Goal: Information Seeking & Learning: Learn about a topic

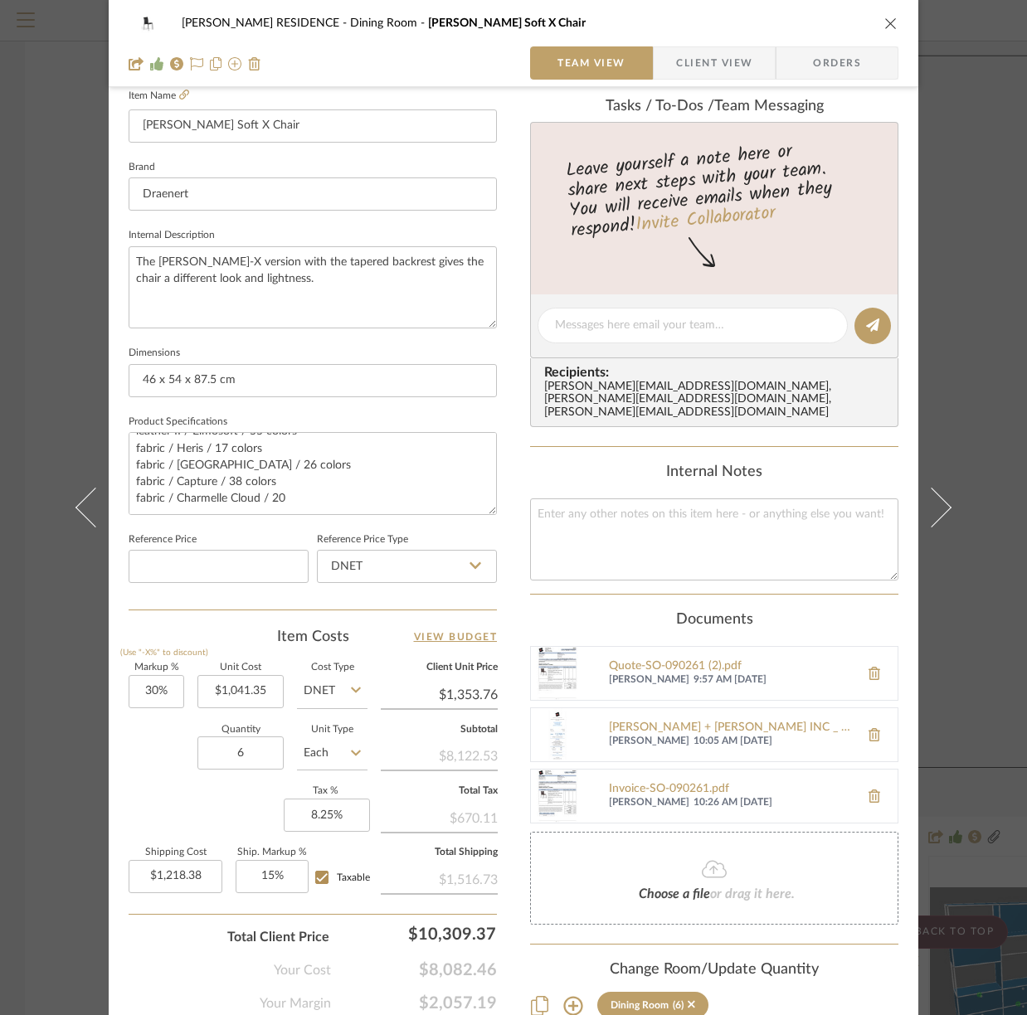
scroll to position [3, 0]
click at [884, 23] on icon "close" at bounding box center [890, 23] width 13 height 13
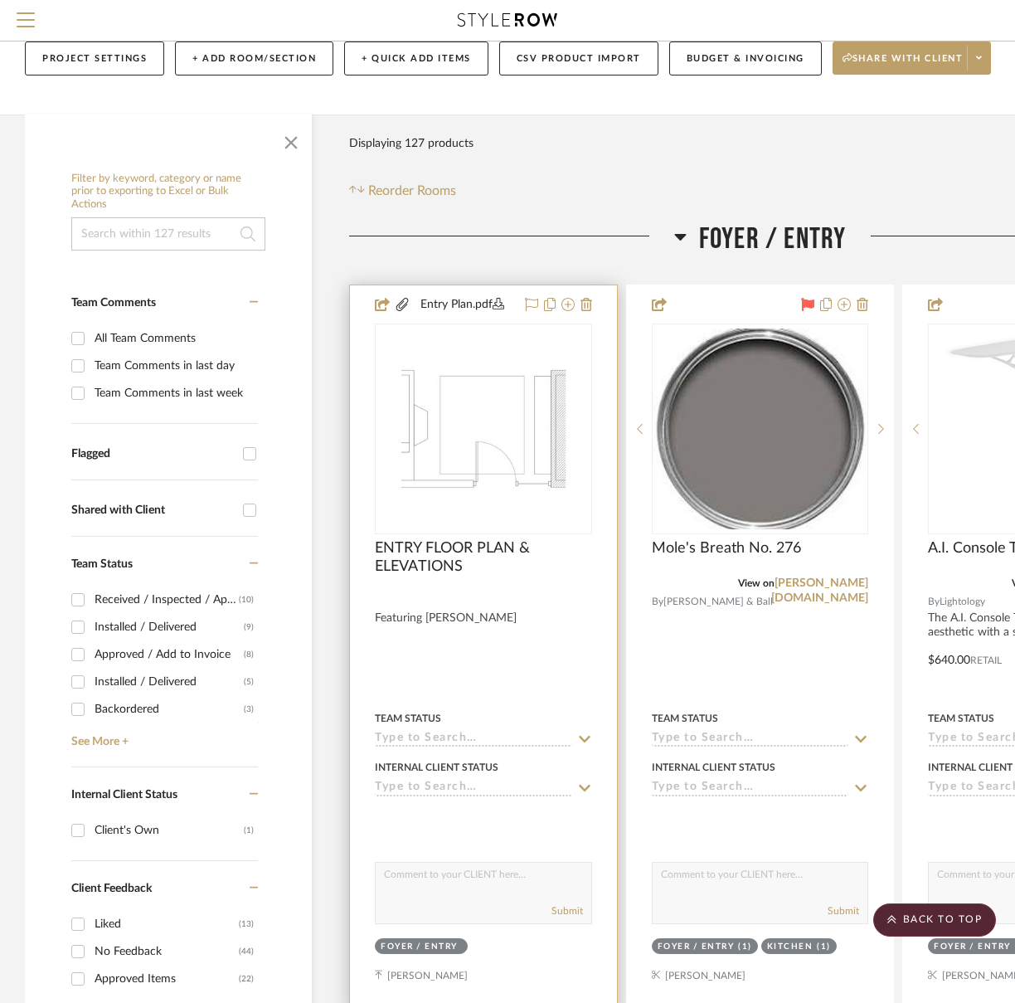
scroll to position [0, 0]
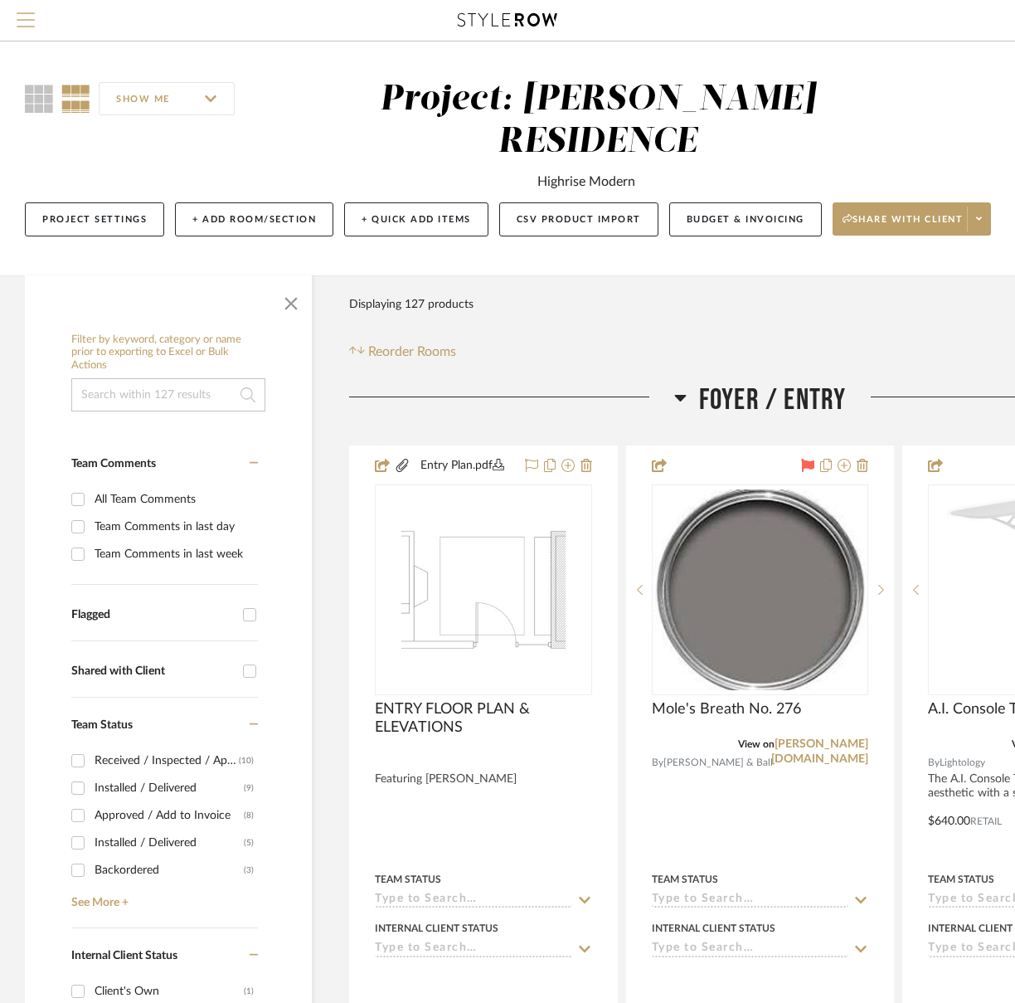
click at [26, 22] on span "Menu" at bounding box center [26, 24] width 18 height 25
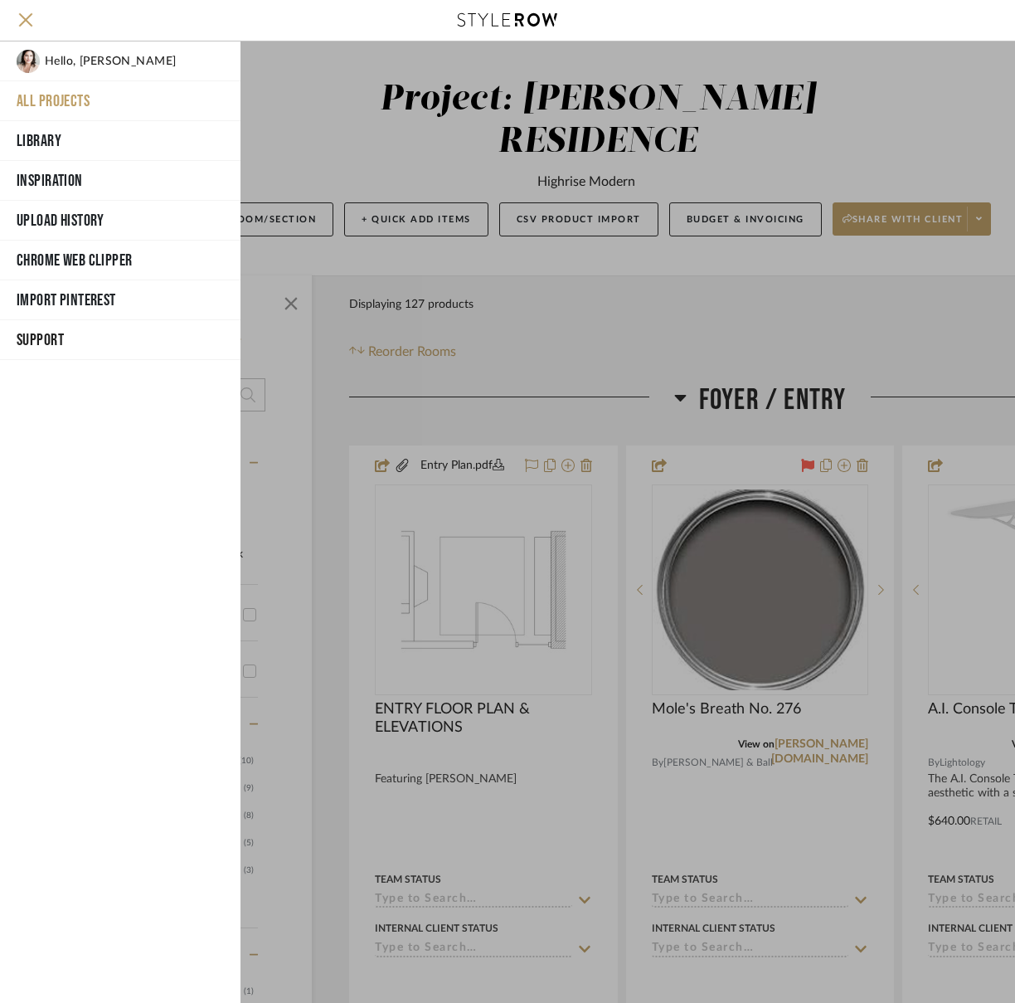
click at [56, 99] on button "All Projects" at bounding box center [120, 101] width 241 height 40
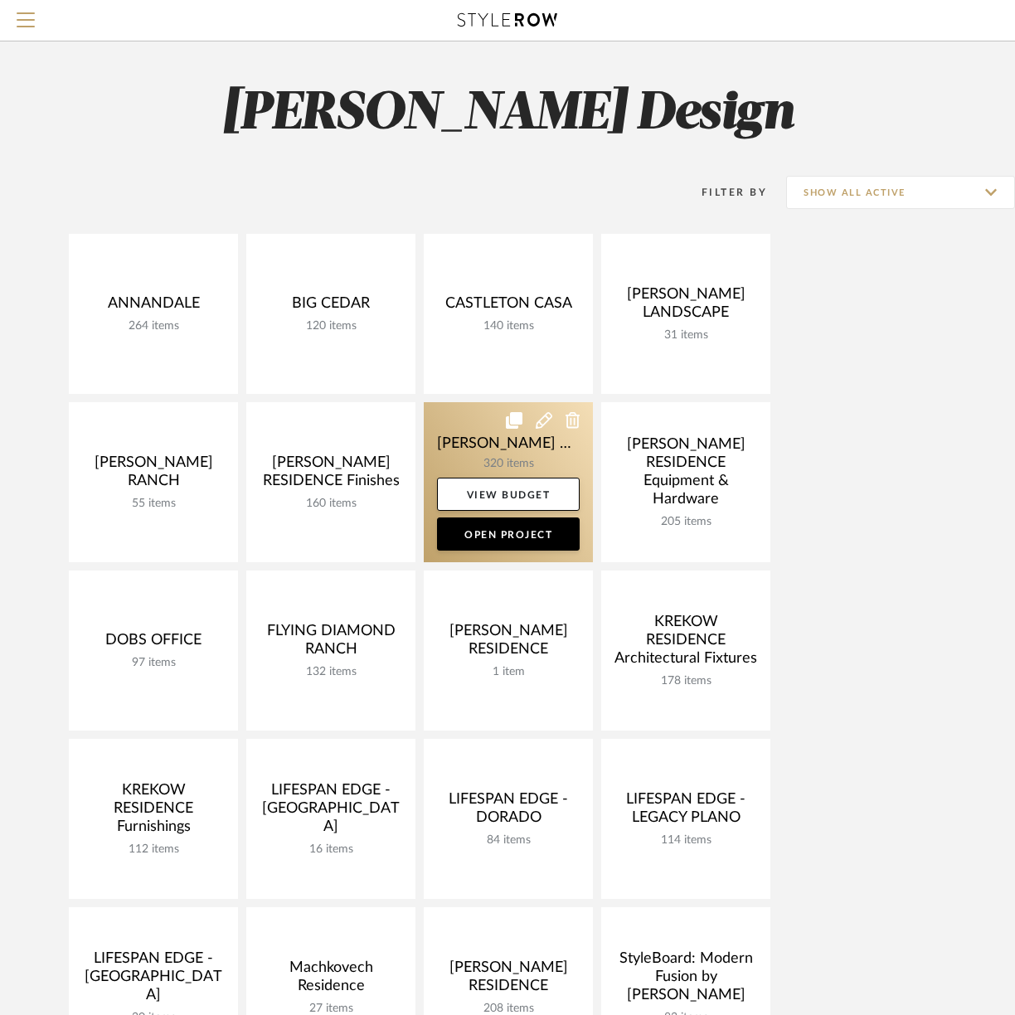
click at [457, 445] on link at bounding box center [508, 482] width 169 height 160
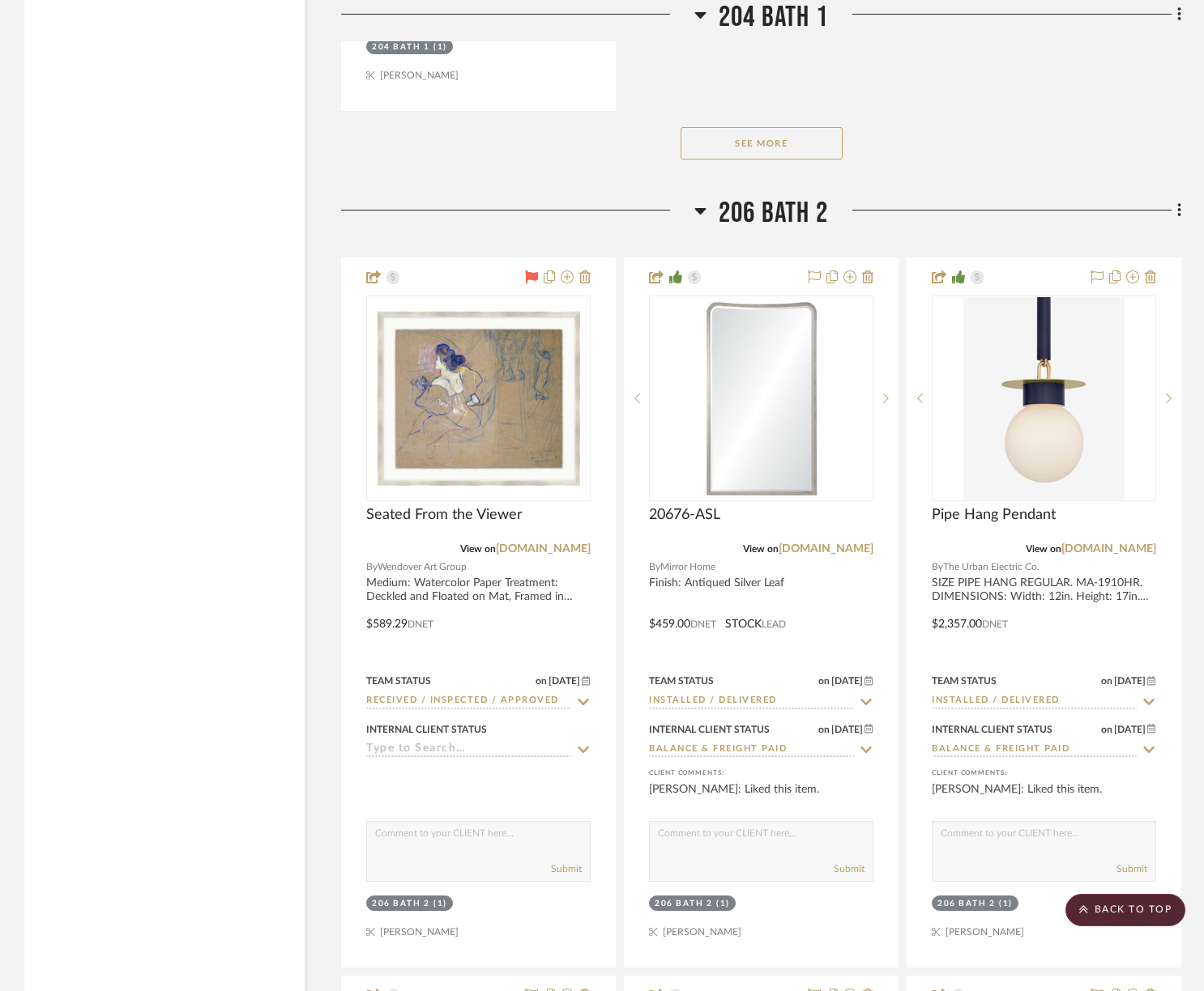
scroll to position [33319, 0]
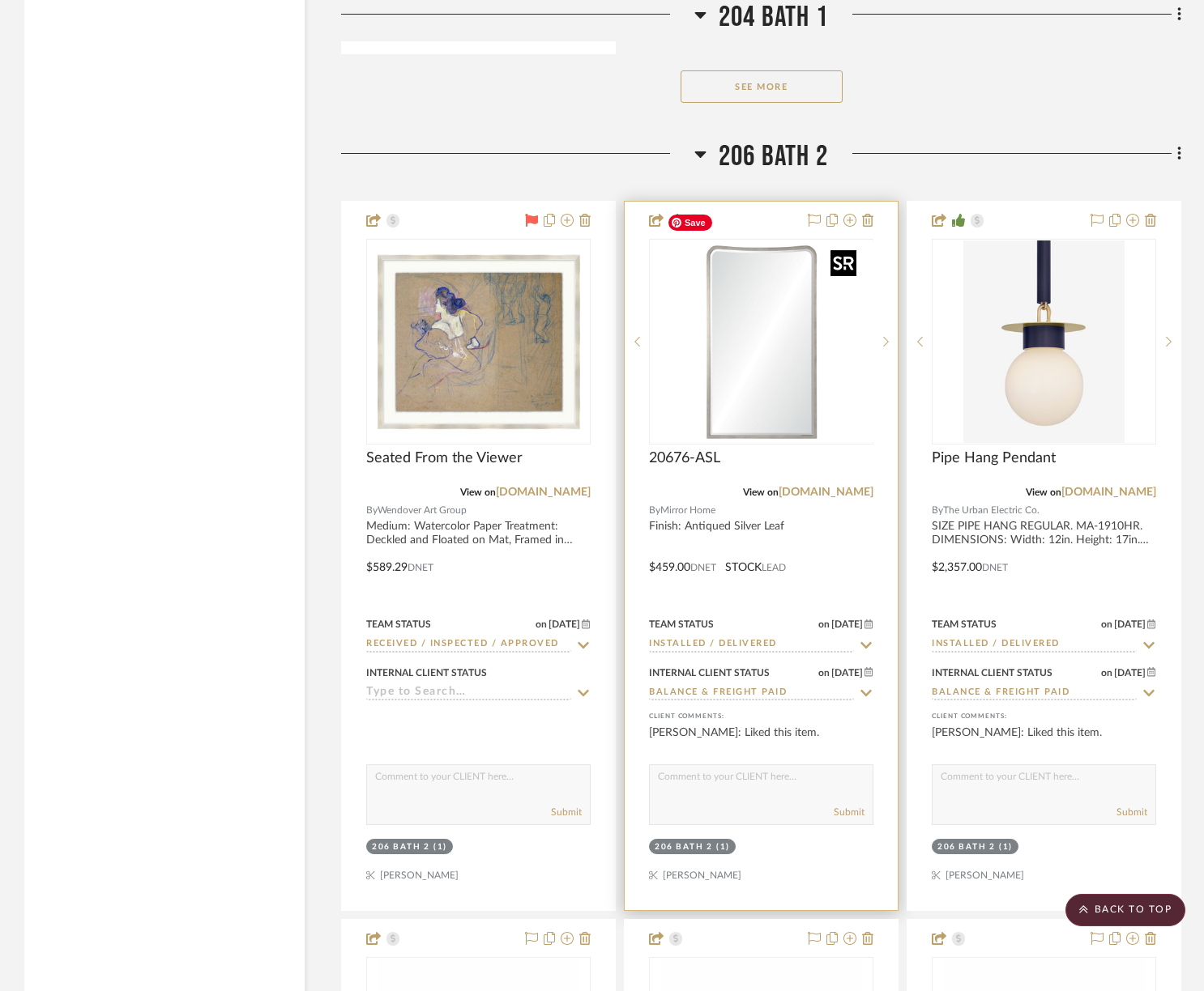
click at [691, 336] on img "0" at bounding box center [772, 341] width 202 height 202
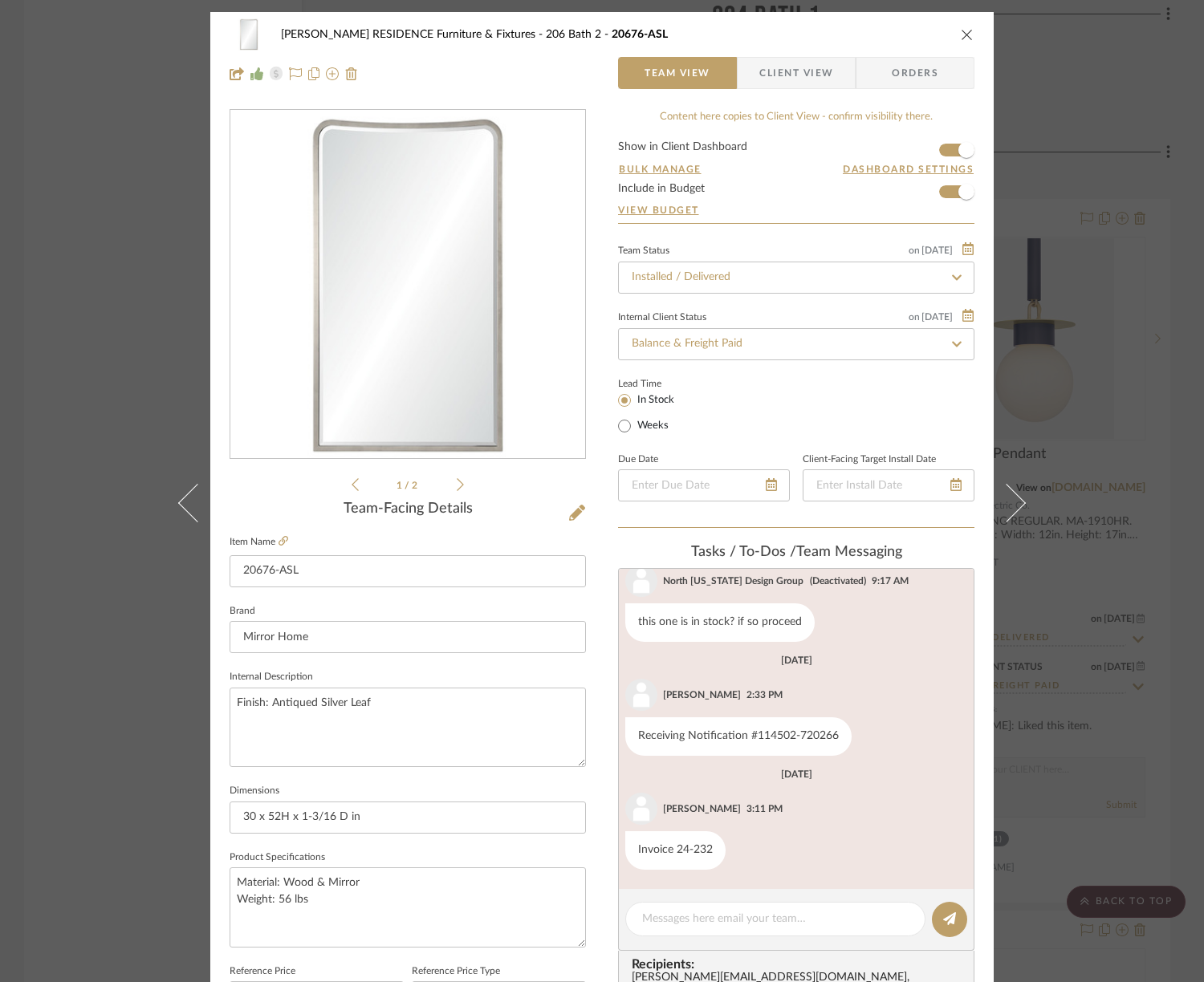
scroll to position [42, 0]
click at [961, 31] on icon "close" at bounding box center [967, 34] width 13 height 13
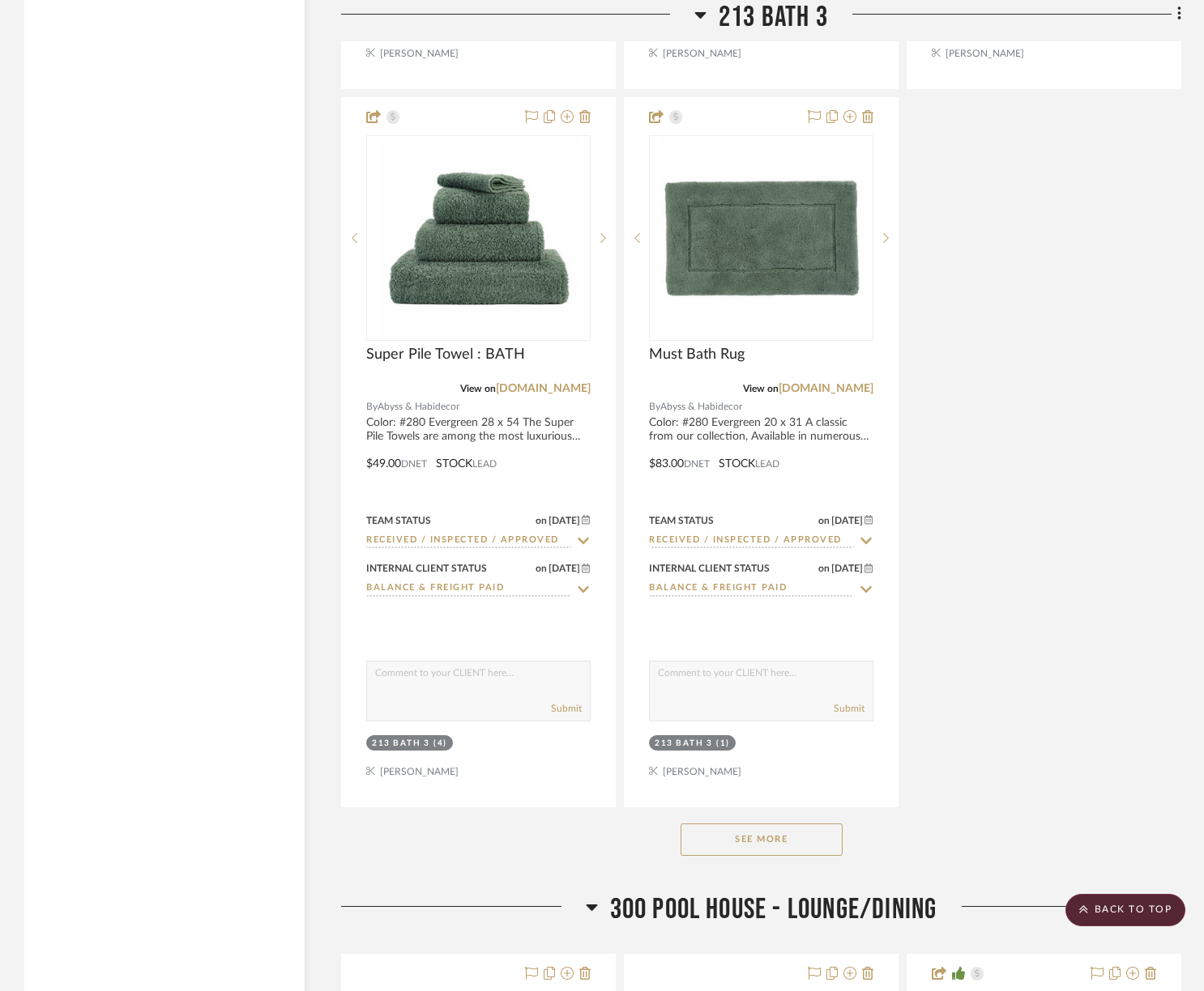
scroll to position [48954, 0]
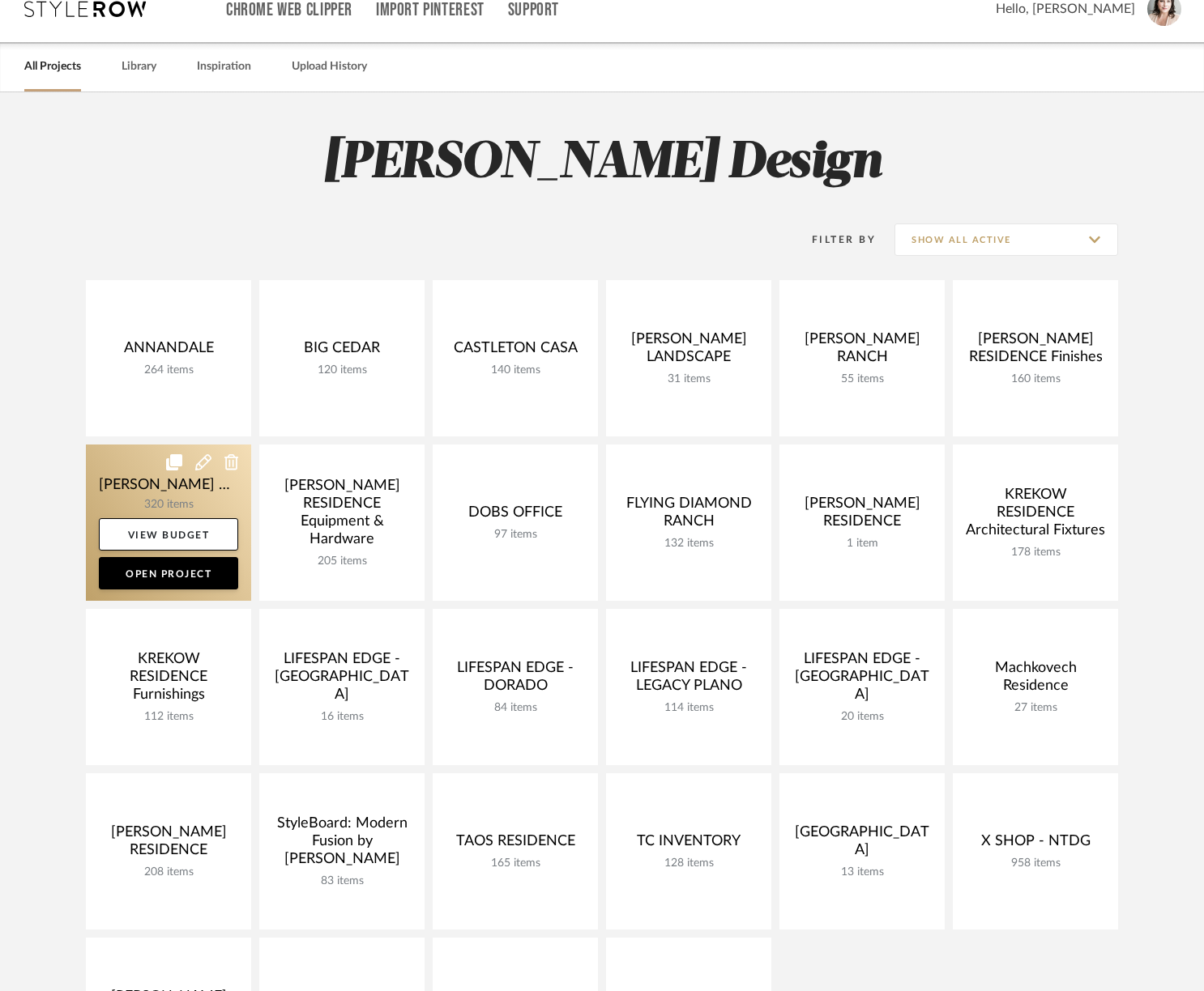
scroll to position [25, 0]
click at [146, 491] on link at bounding box center [168, 522] width 165 height 156
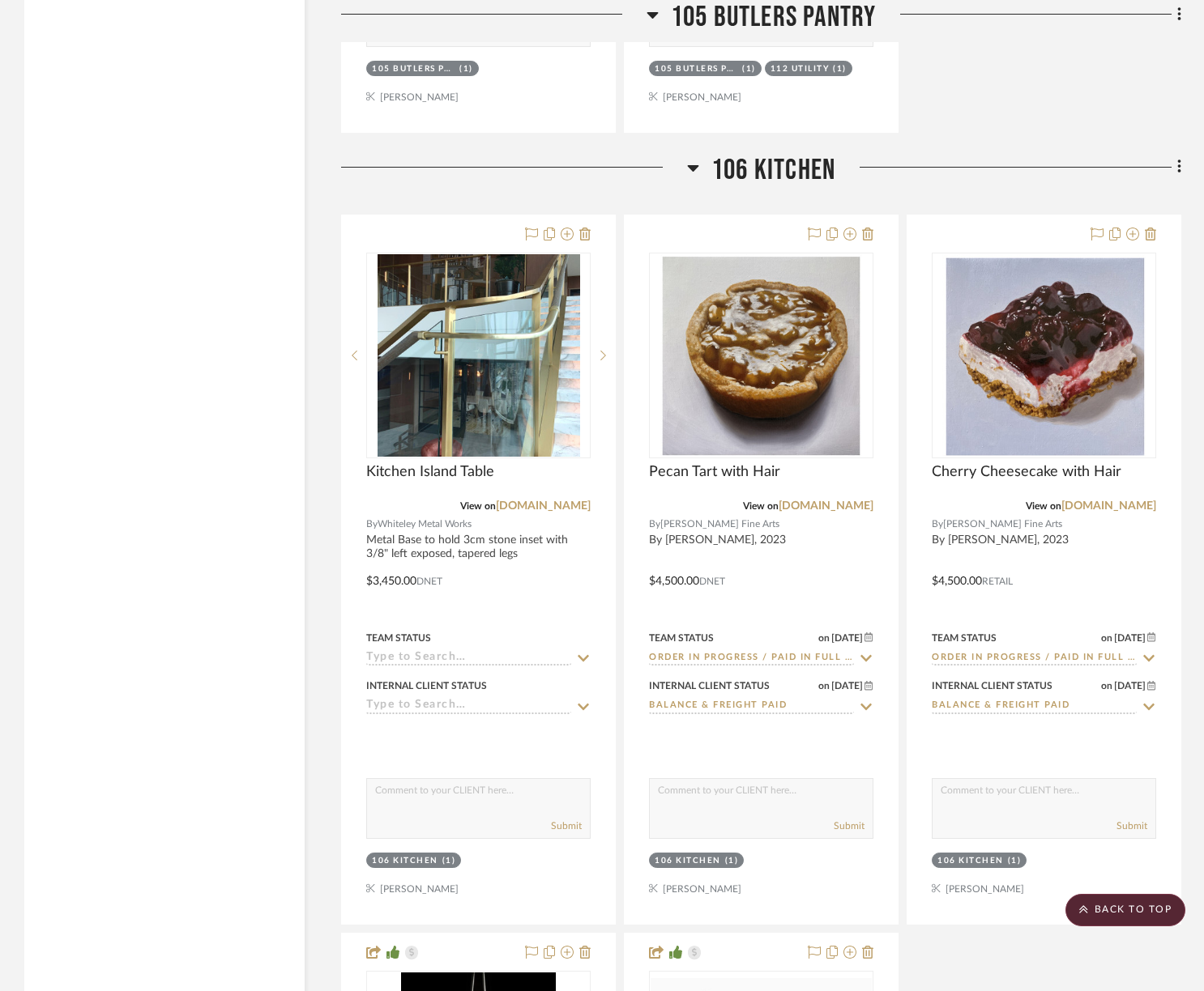
scroll to position [9744, 0]
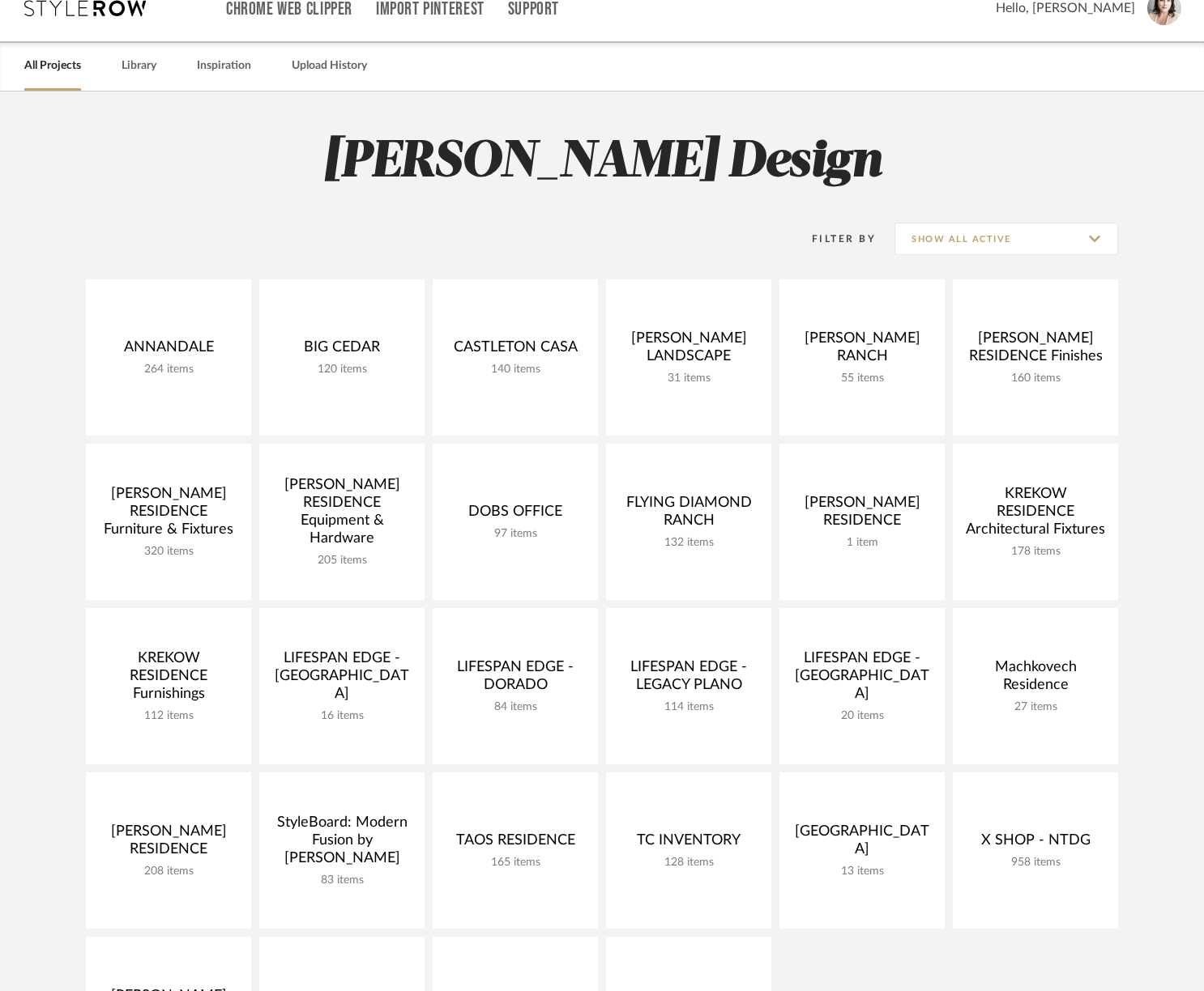
scroll to position [25, 0]
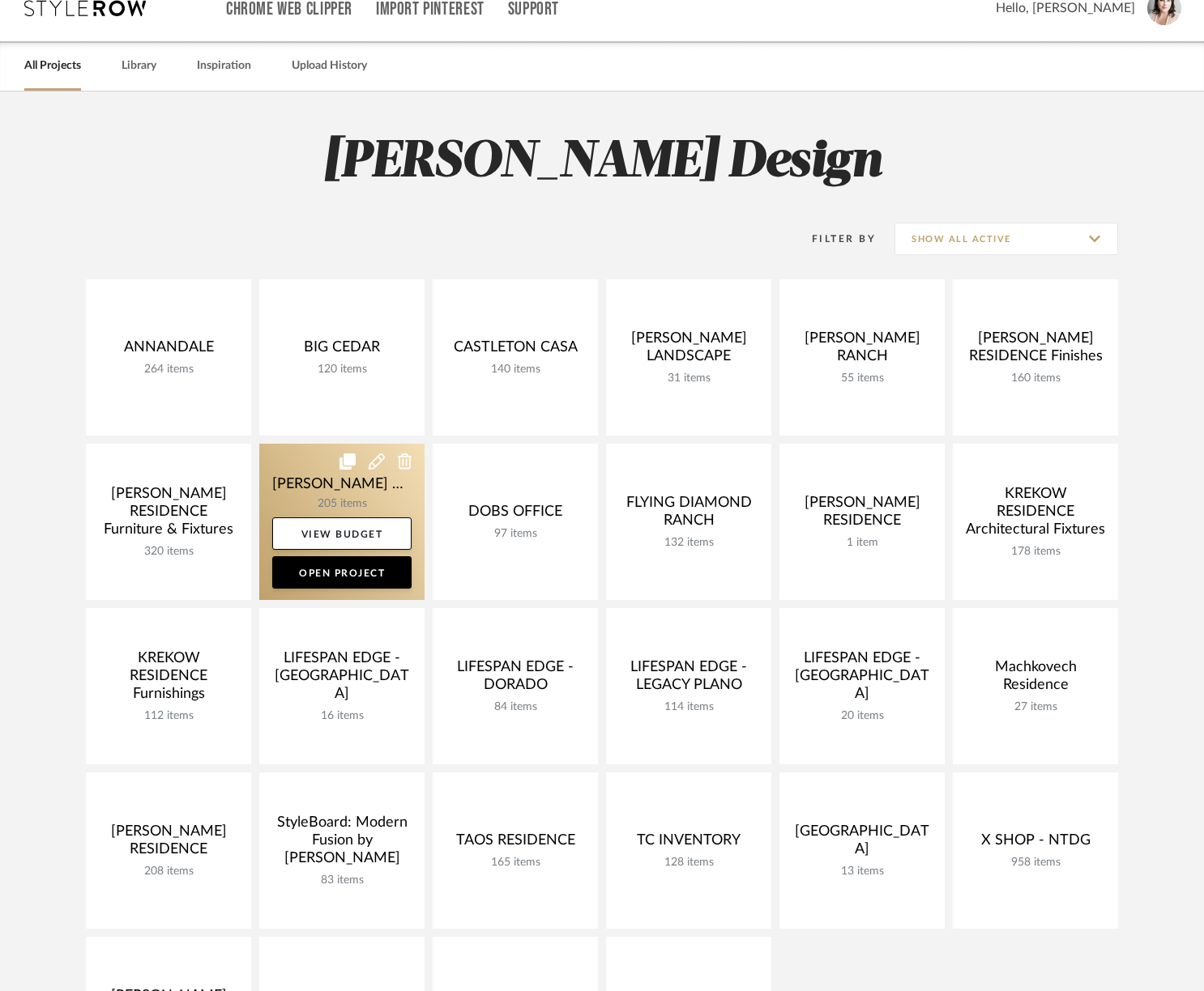
click at [328, 478] on link at bounding box center [341, 522] width 165 height 156
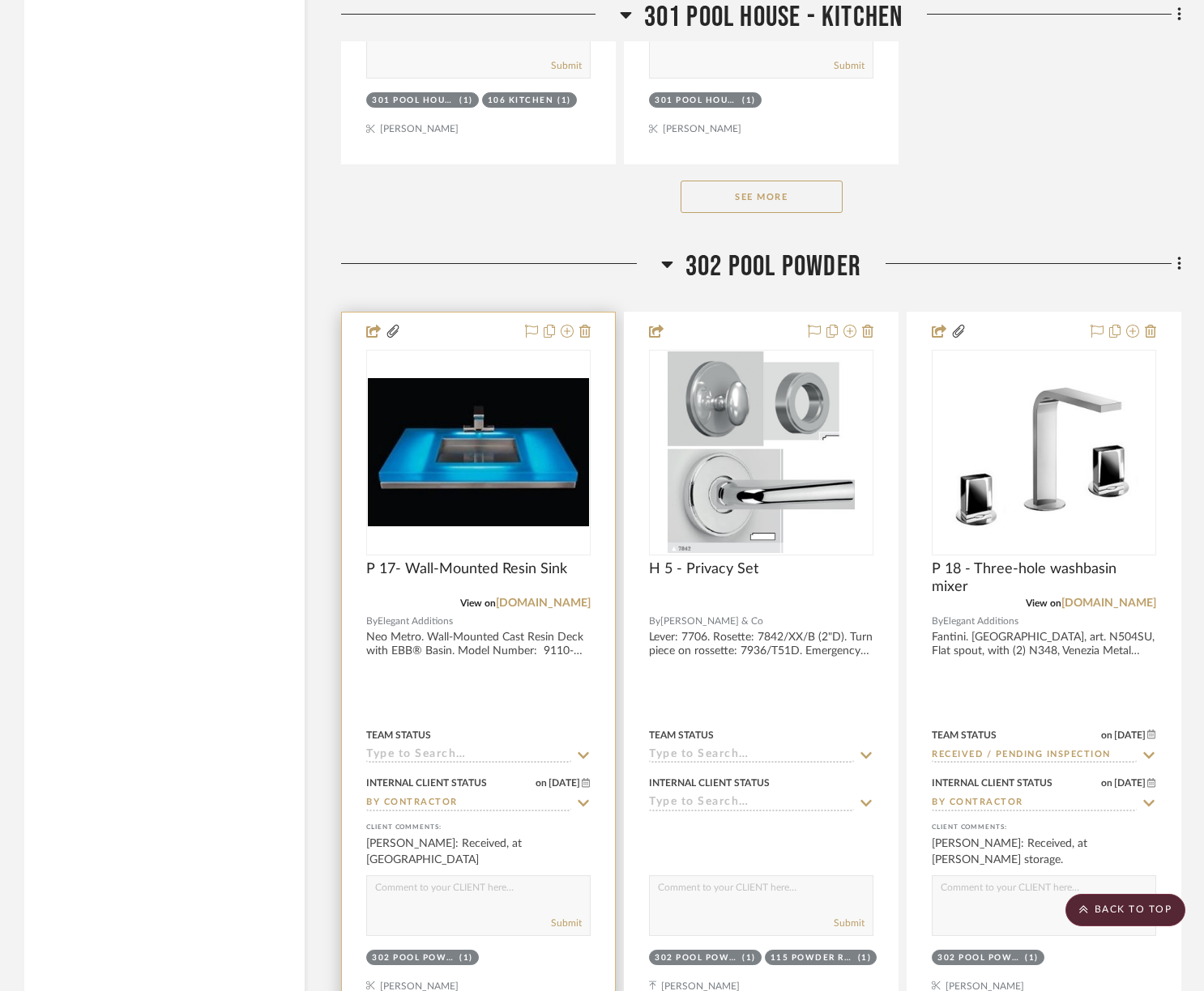
scroll to position [42752, 0]
click at [409, 391] on img "0" at bounding box center [478, 452] width 221 height 148
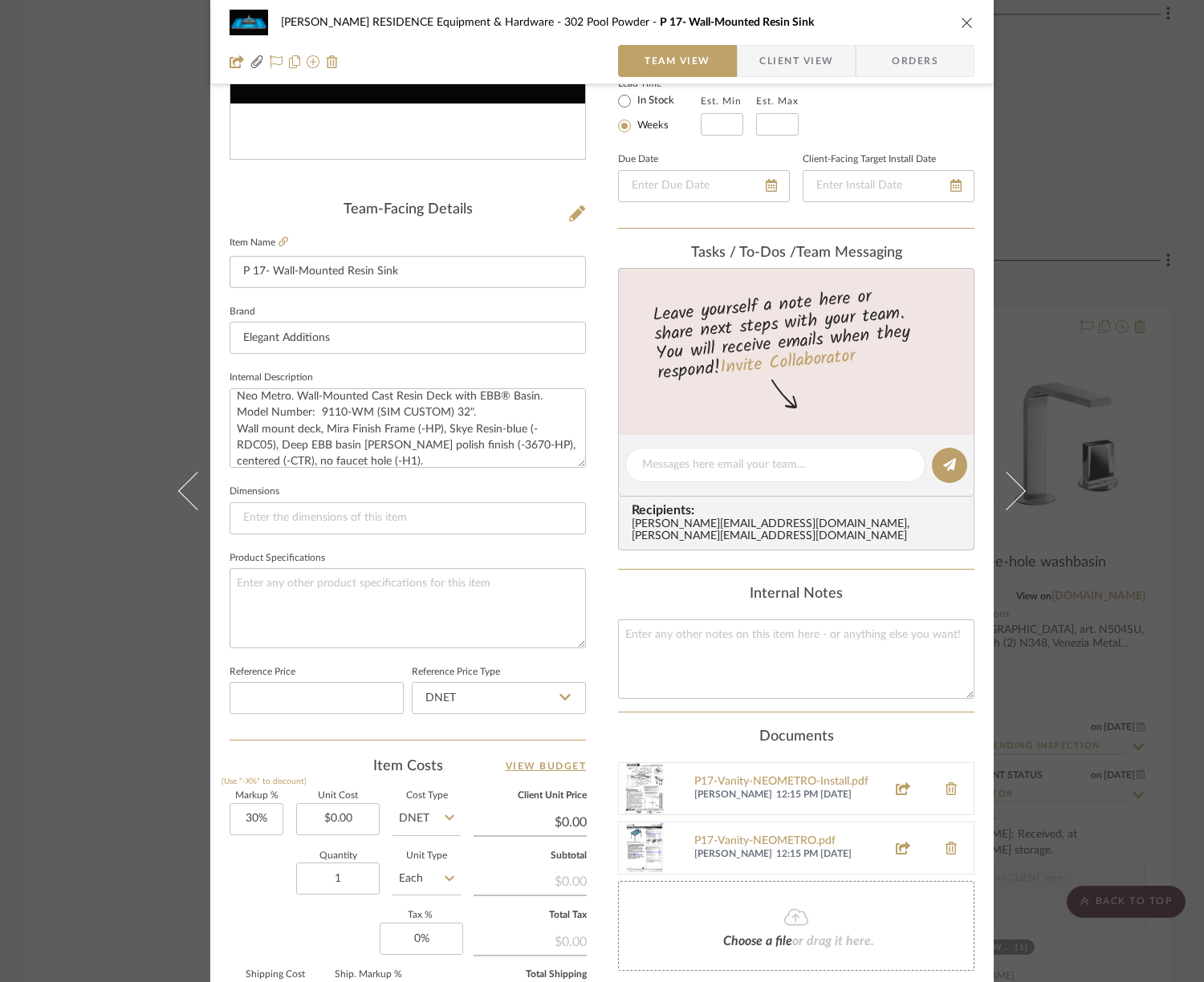
scroll to position [16, 0]
click at [69, 61] on div "[PERSON_NAME] RESIDENCE Equipment & Hardware 302 Pool Powder P 17- Wall-Mounted…" at bounding box center [602, 491] width 1204 height 982
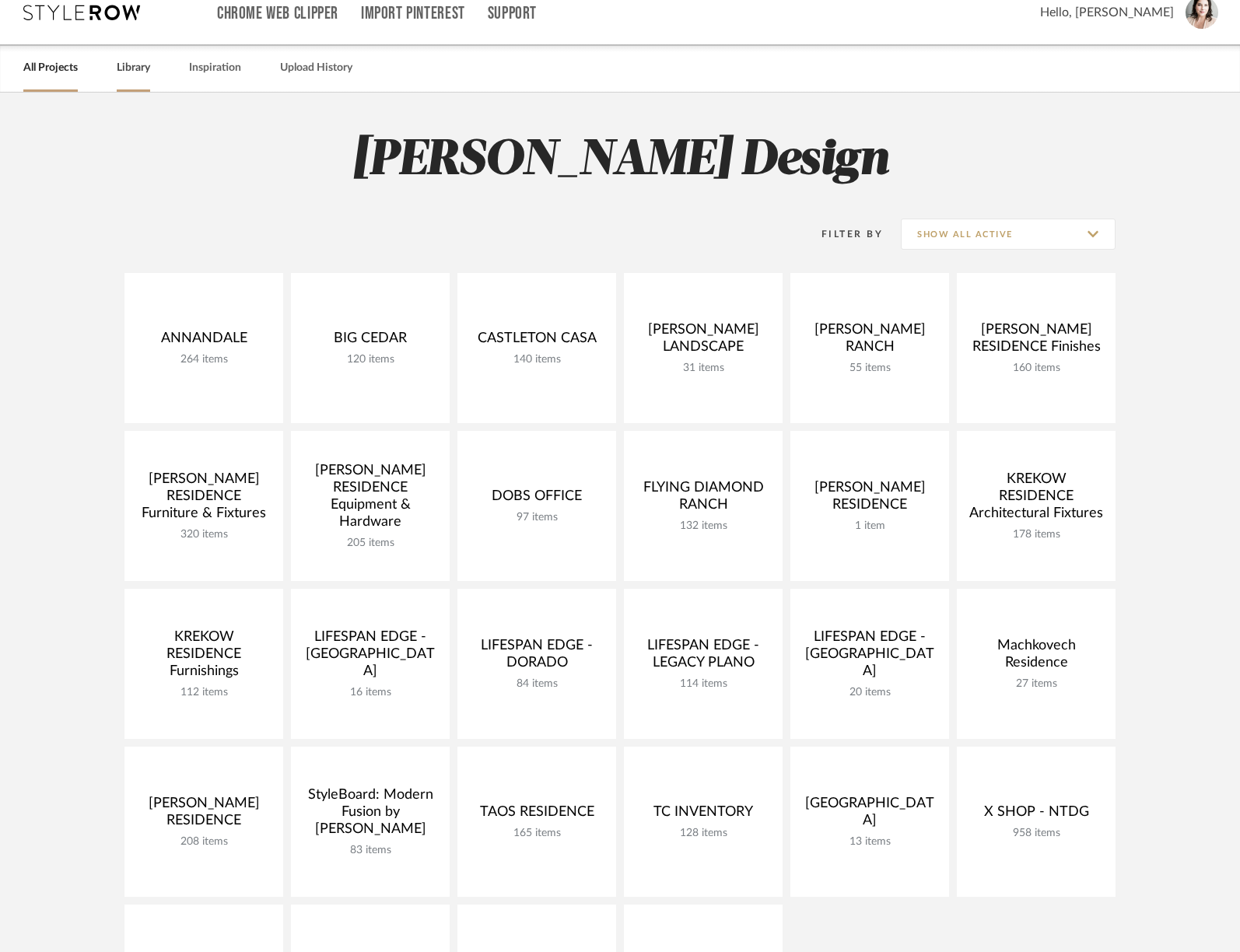
scroll to position [19, 0]
click at [139, 66] on link "Library" at bounding box center [133, 68] width 34 height 21
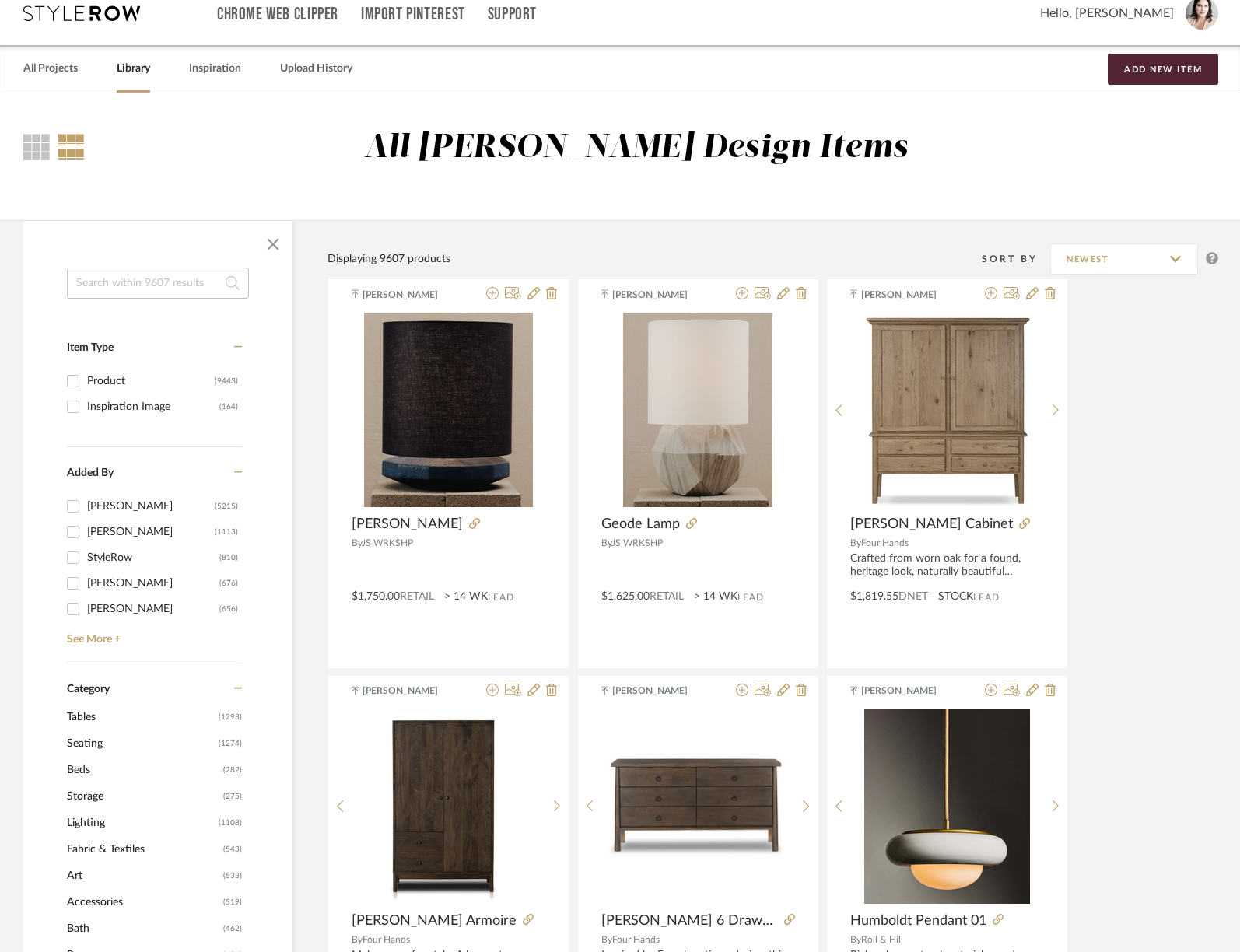
click at [174, 283] on input at bounding box center [158, 282] width 182 height 31
type input "zelige tile"
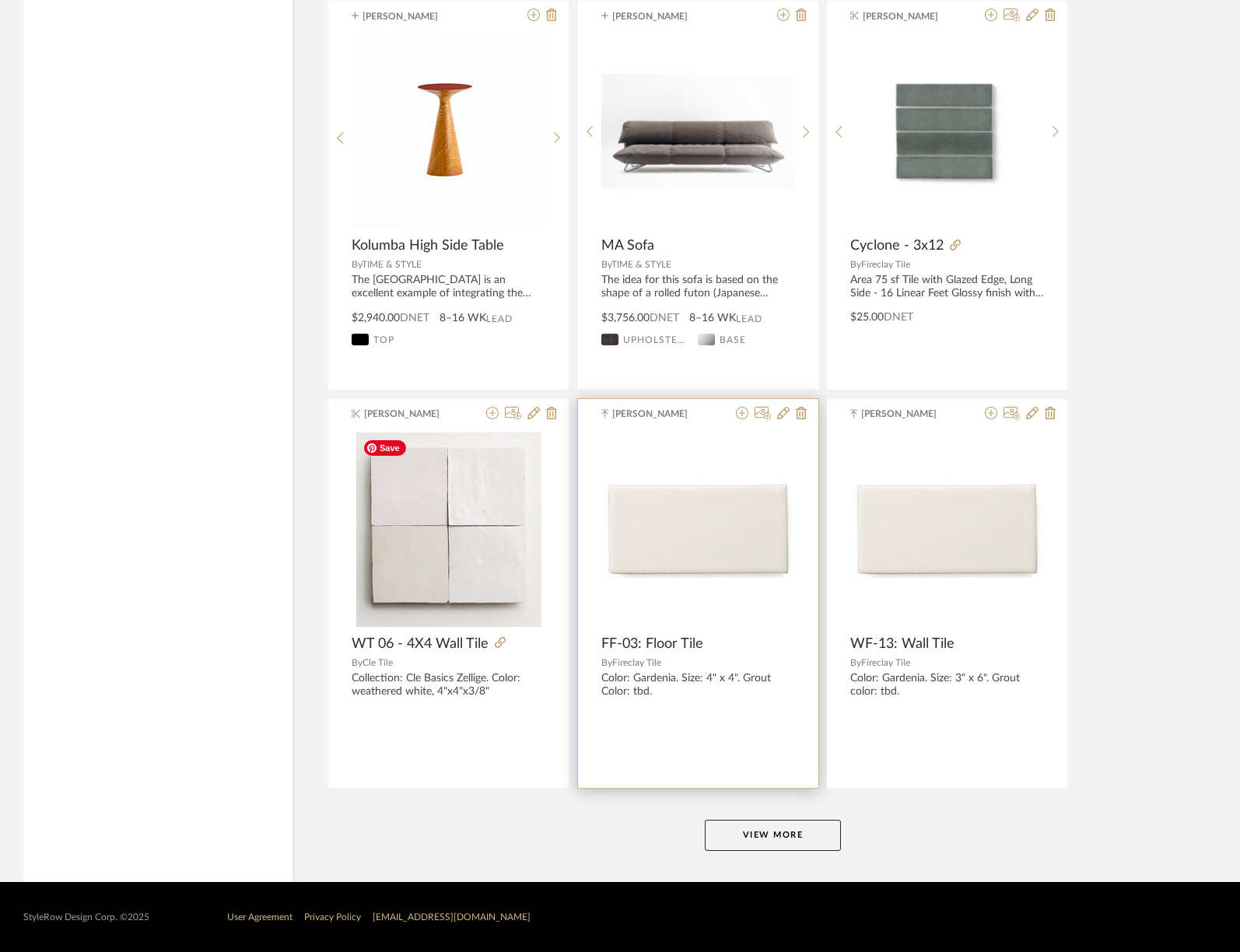
scroll to position [4322, 0]
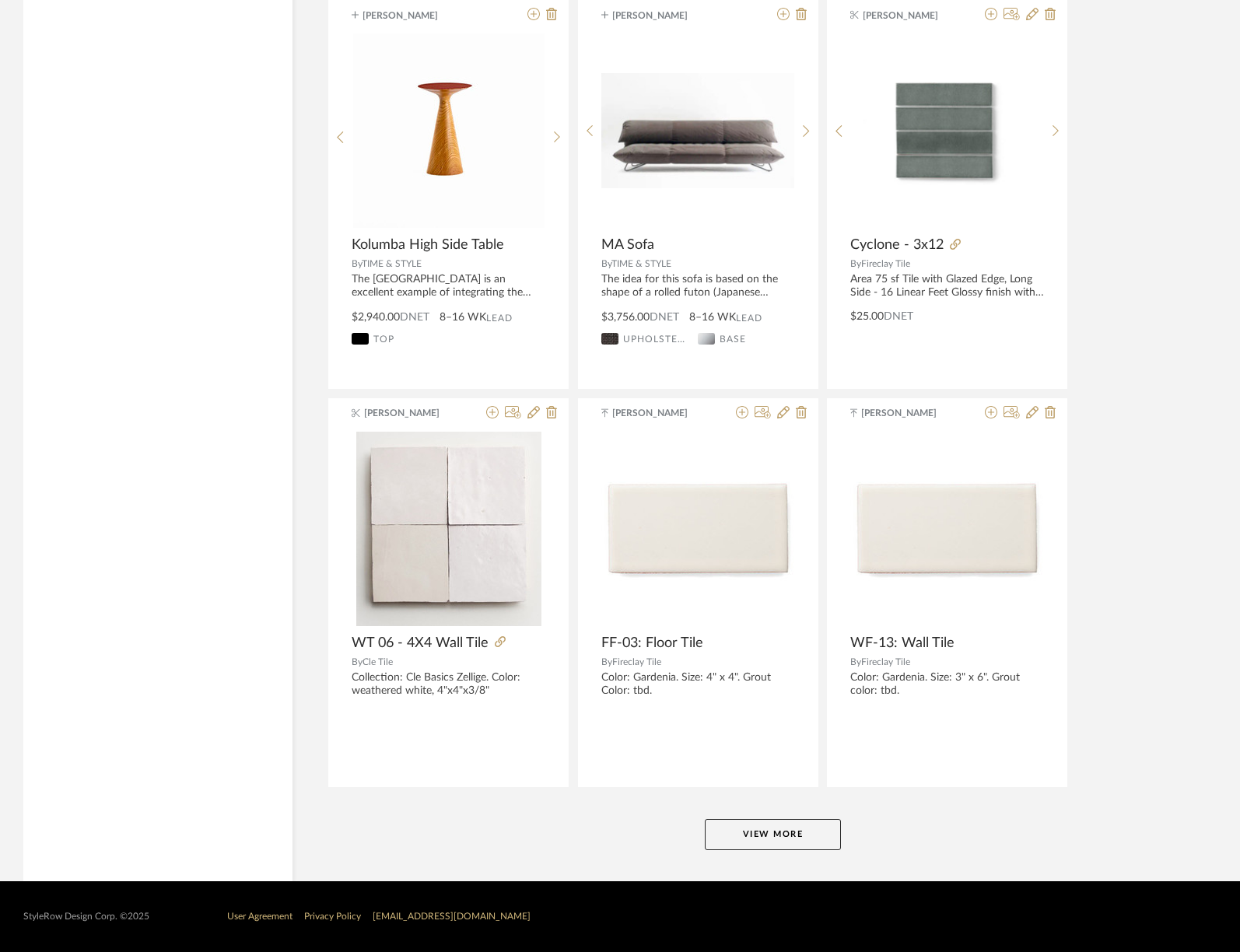
click at [749, 826] on button "View More" at bounding box center [772, 834] width 136 height 31
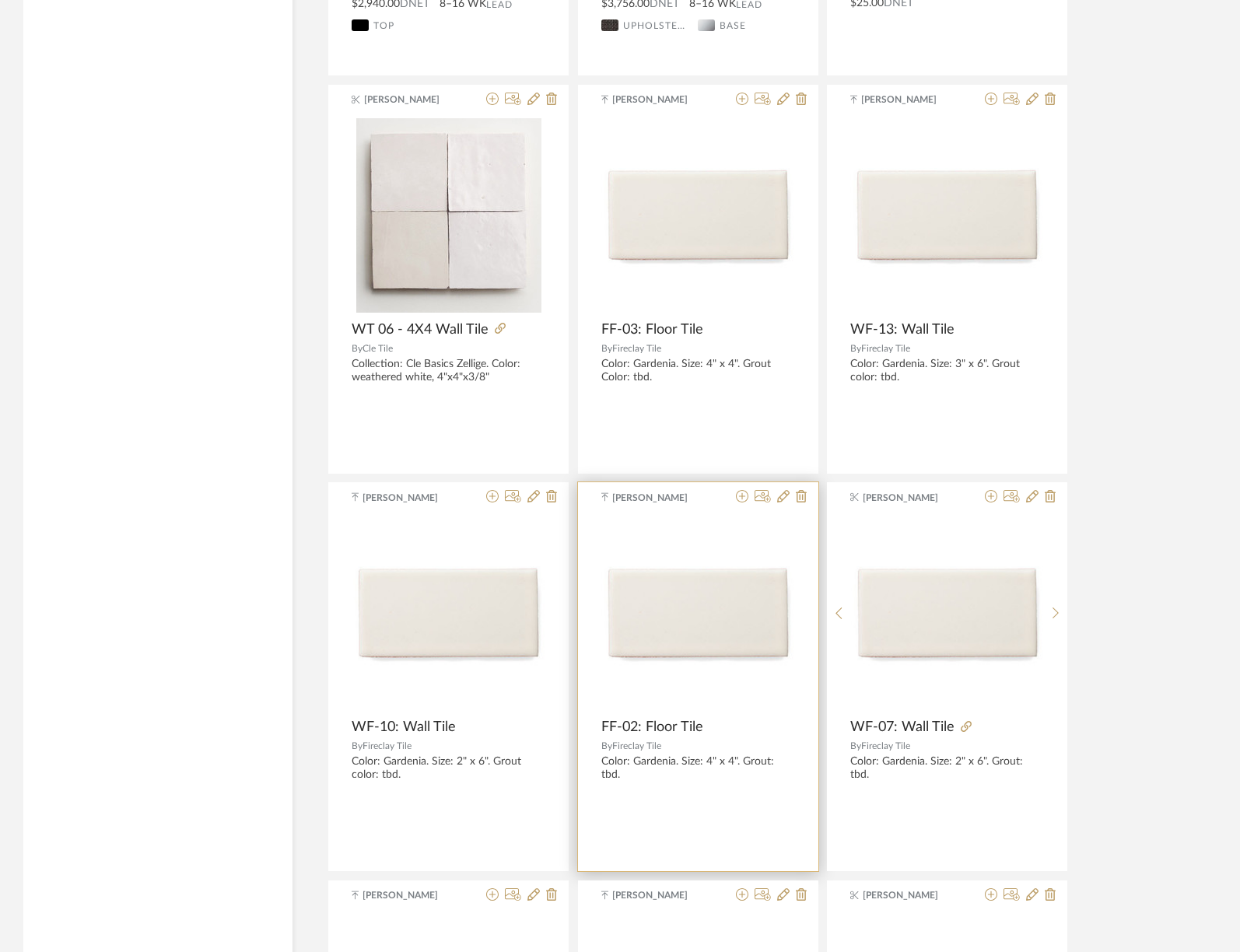
scroll to position [4344, 0]
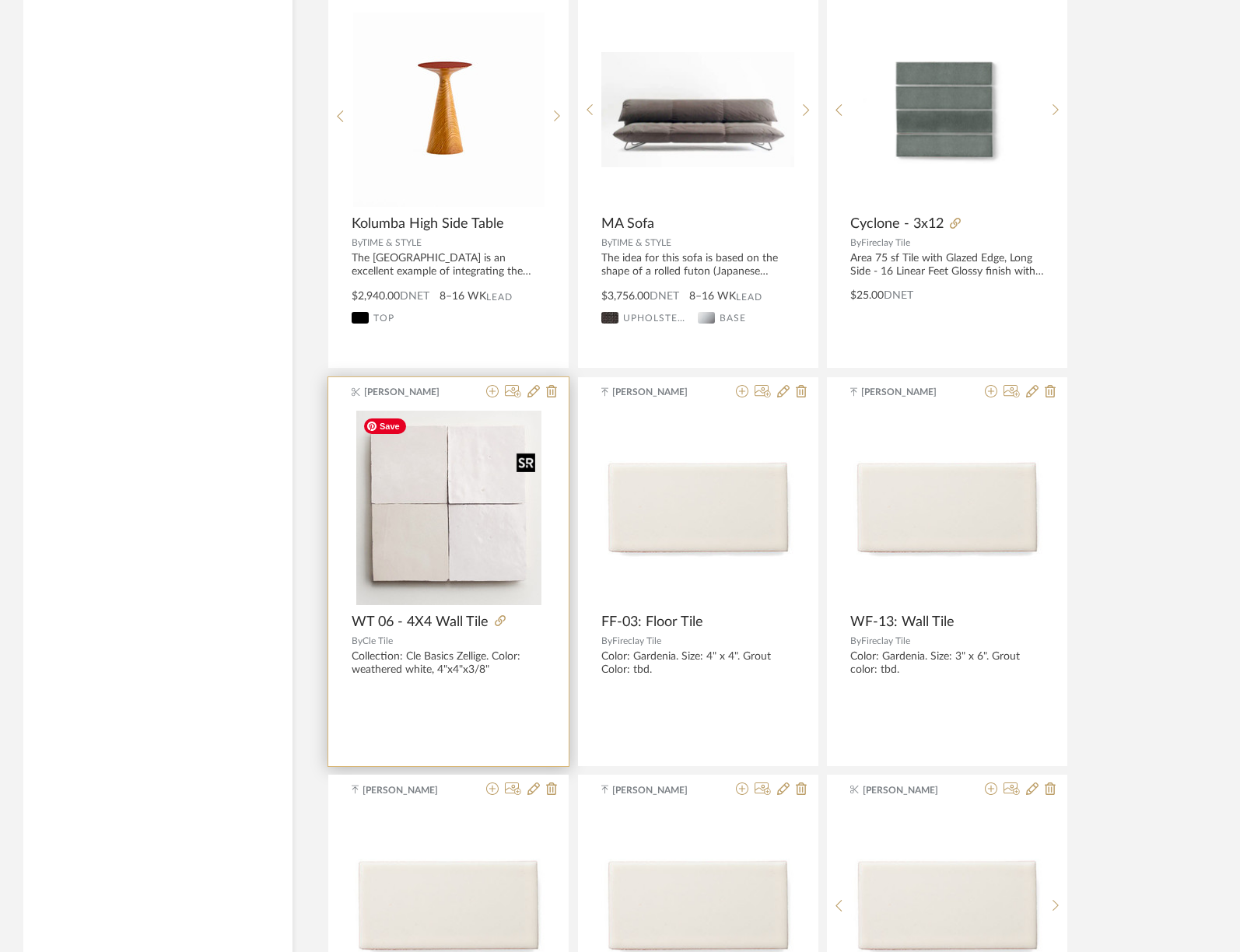
click at [492, 516] on img "0" at bounding box center [448, 507] width 185 height 194
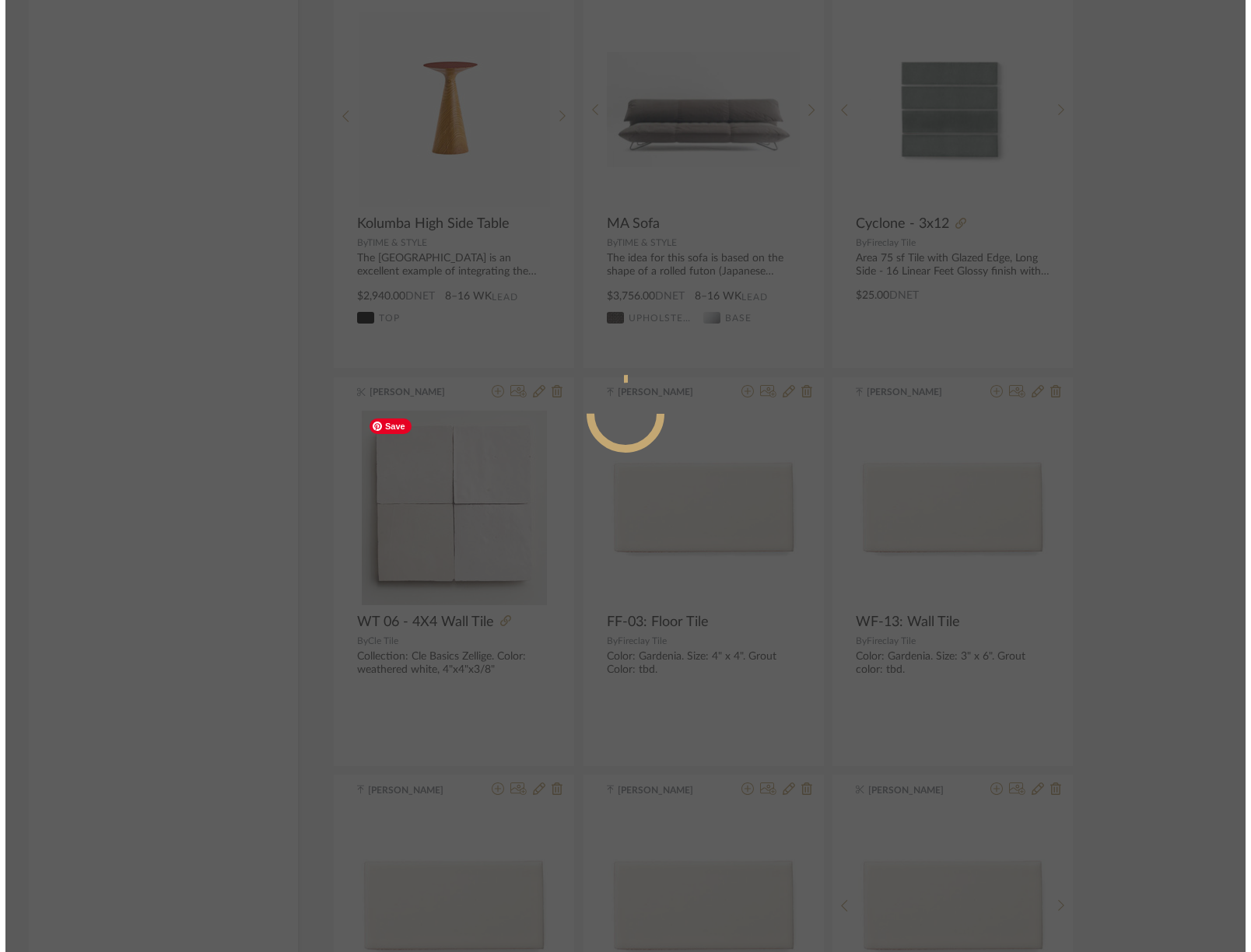
scroll to position [0, 0]
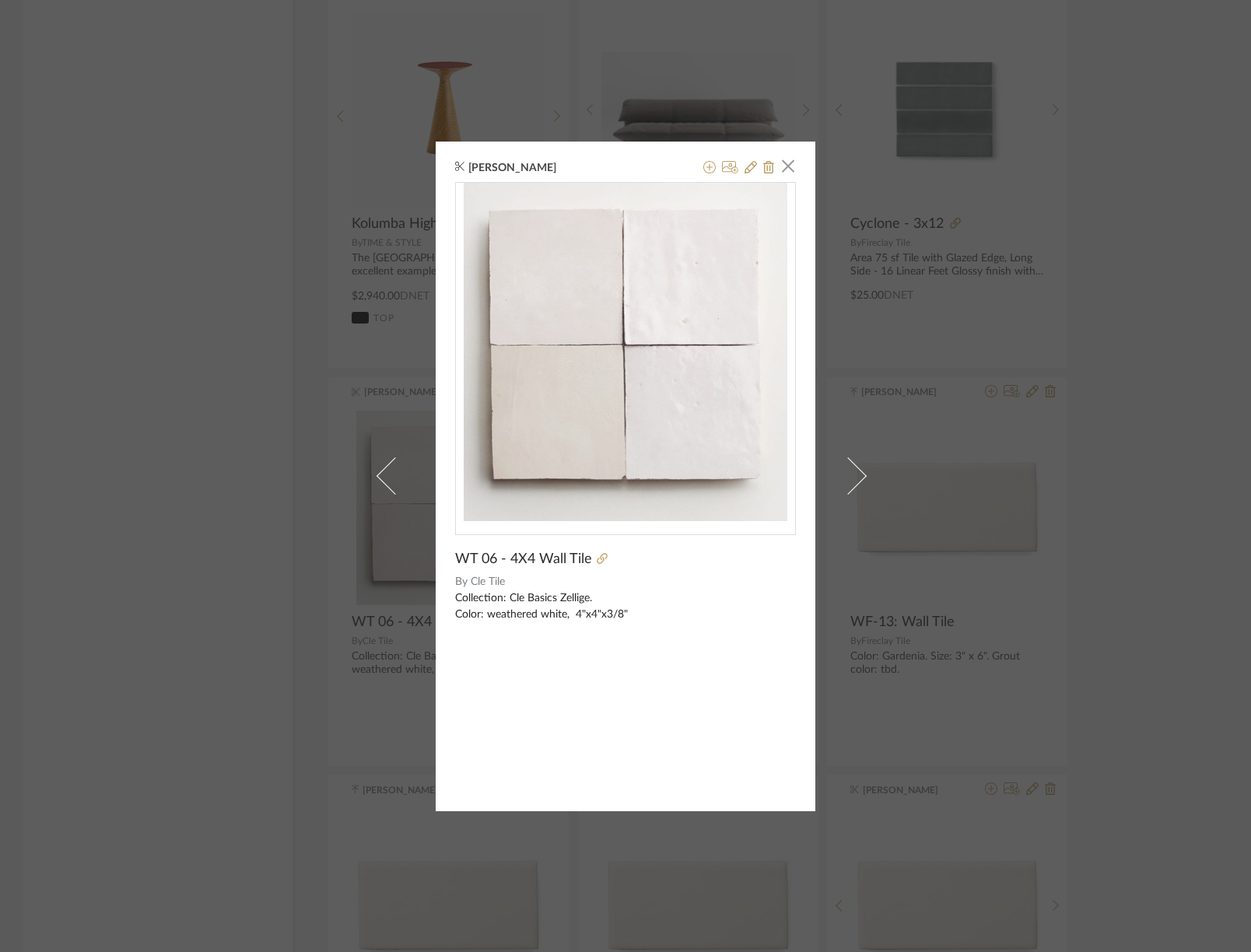
click at [288, 252] on div "[PERSON_NAME] × WT 06 - 4X4 Wall Tile By Cle Tile Collection: Cle Basics Zellig…" at bounding box center [626, 476] width 1251 height 952
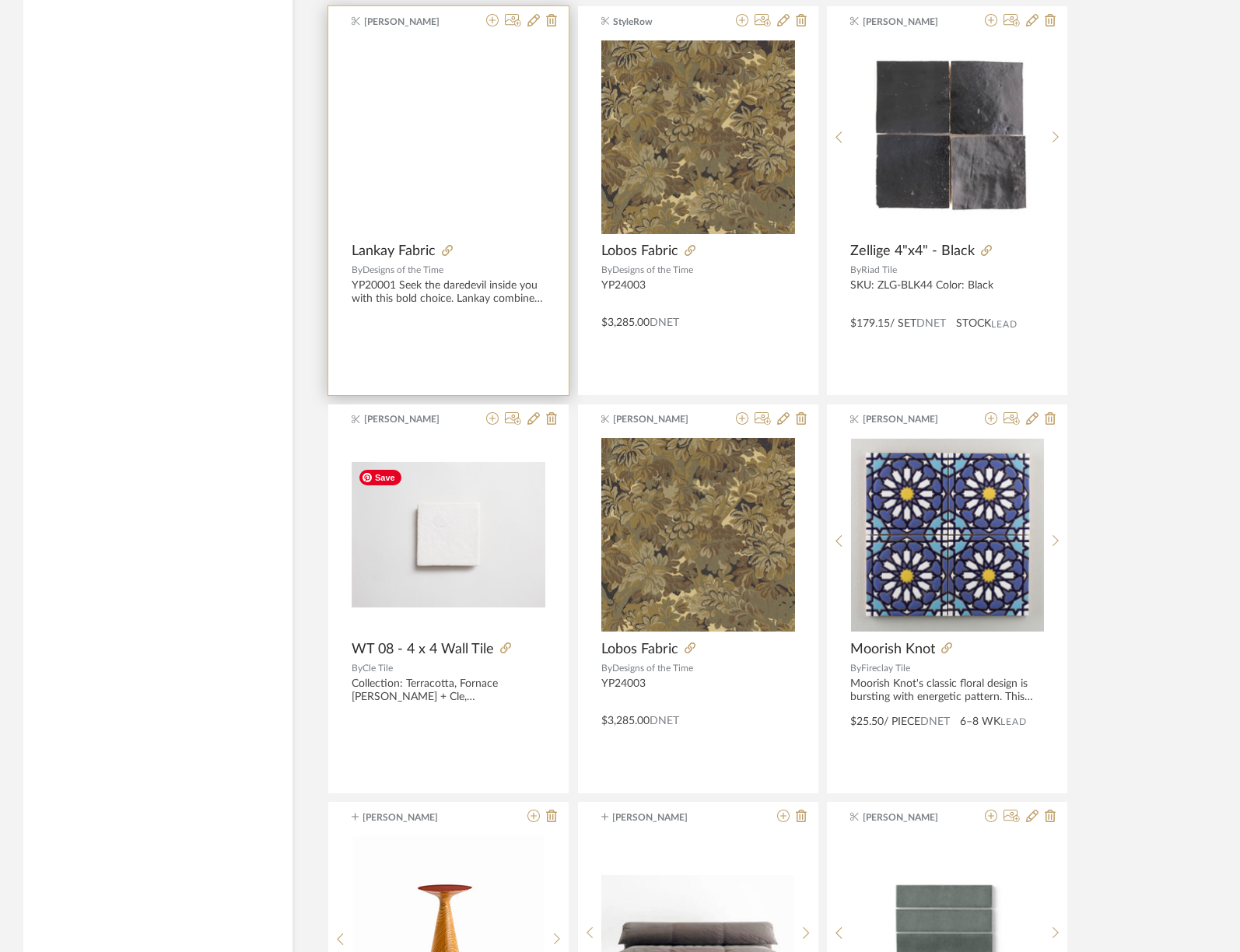
scroll to position [3354, 0]
